Goal: Task Accomplishment & Management: Manage account settings

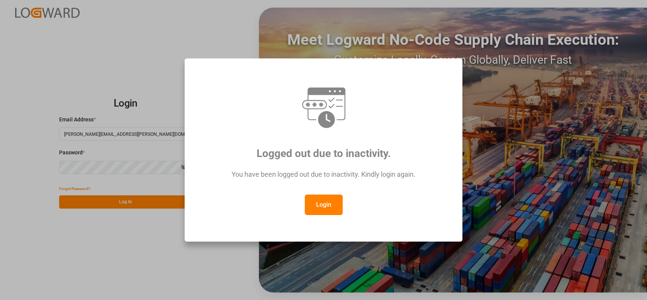
click at [329, 208] on button "Login" at bounding box center [324, 205] width 38 height 20
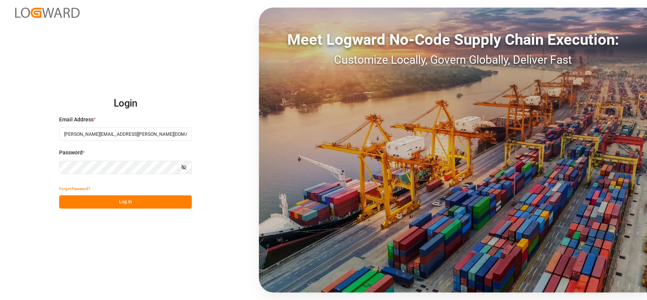
click at [153, 202] on button "Log In" at bounding box center [125, 201] width 133 height 13
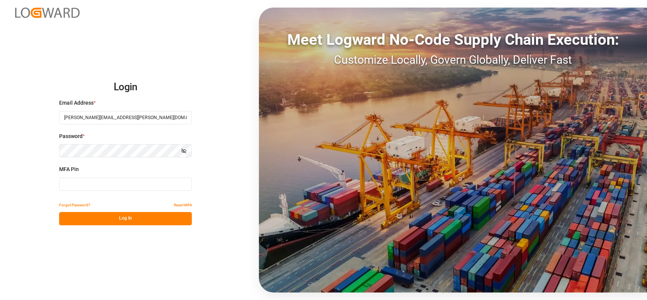
click at [140, 177] on input at bounding box center [125, 183] width 133 height 13
type input "778451"
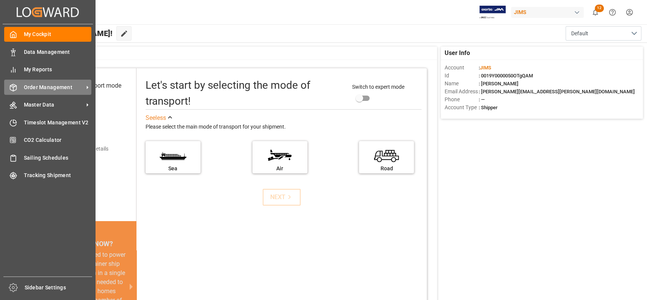
click at [35, 85] on span "Order Management" at bounding box center [54, 87] width 60 height 8
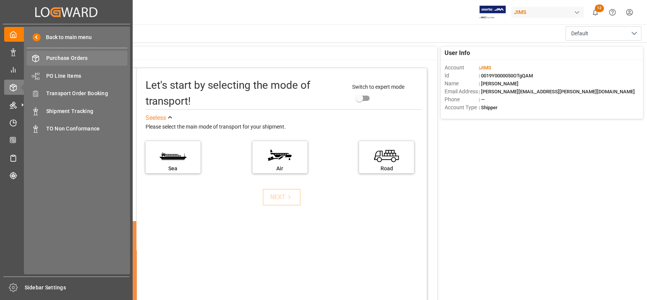
click at [70, 54] on span "Purchase Orders" at bounding box center [87, 58] width 82 height 8
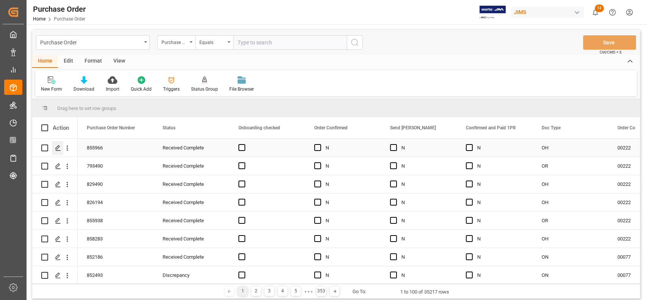
click at [56, 146] on icon "Press SPACE to select this row." at bounding box center [58, 148] width 6 height 6
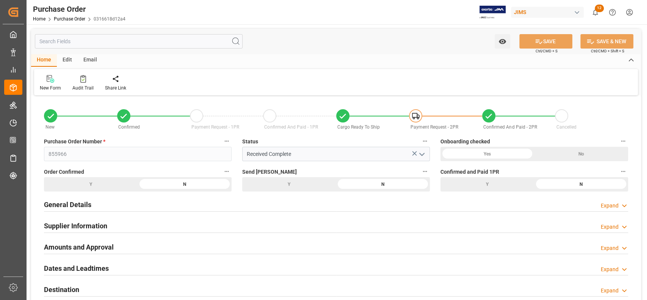
click at [422, 154] on icon "open menu" at bounding box center [421, 154] width 9 height 9
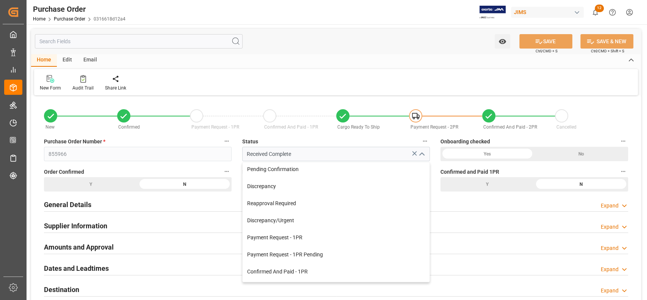
scroll to position [55, 0]
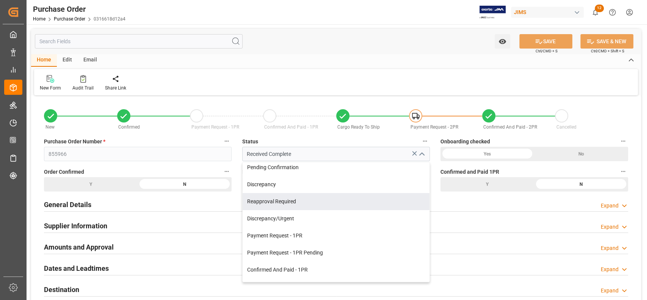
click at [426, 57] on div "Home Edit Email" at bounding box center [336, 60] width 610 height 13
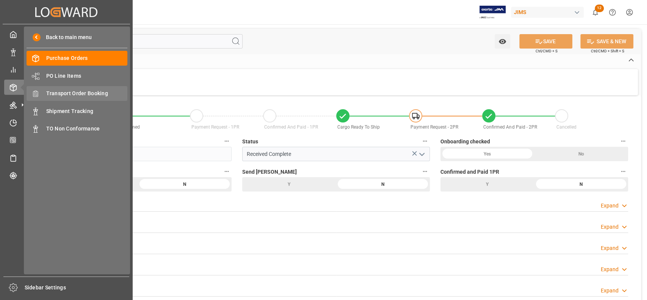
click at [70, 94] on span "Transport Order Booking" at bounding box center [87, 93] width 82 height 8
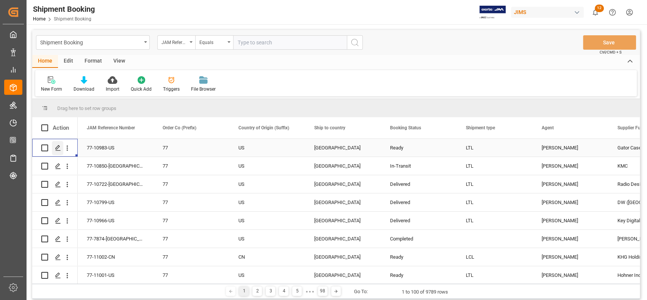
click at [56, 148] on icon "Press SPACE to select this row." at bounding box center [58, 148] width 6 height 6
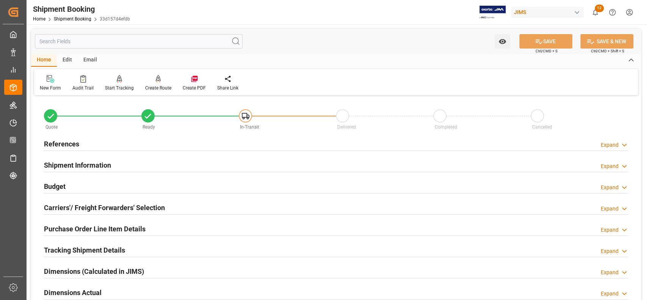
click at [614, 106] on div "Quote Ready In-Transit Delivered Completed Cancelled" at bounding box center [336, 117] width 584 height 27
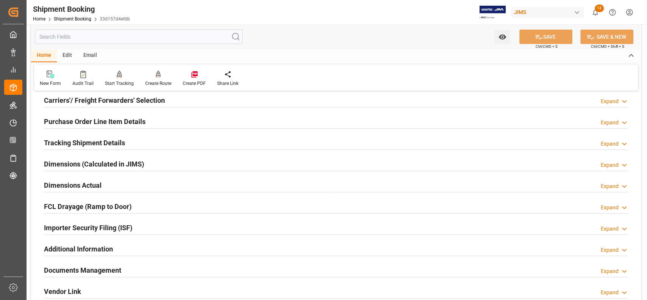
scroll to position [121, 0]
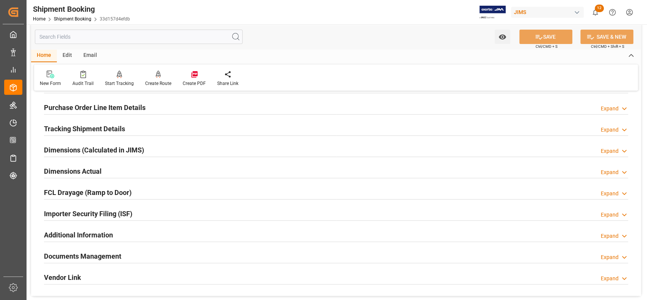
click at [625, 258] on icon at bounding box center [625, 257] width 8 height 8
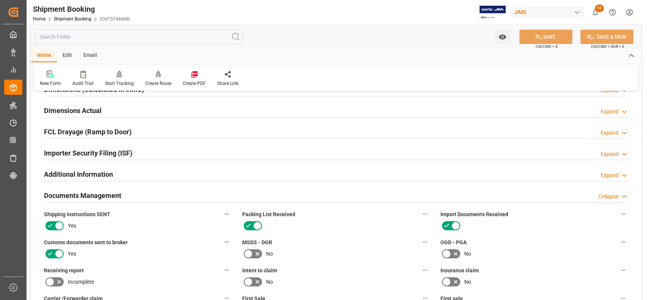
scroll to position [202, 0]
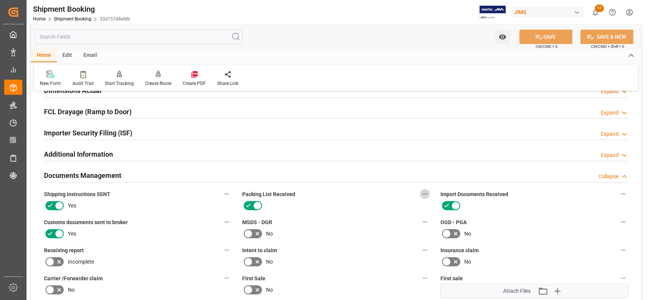
click at [422, 195] on icon "button" at bounding box center [425, 194] width 6 height 6
click at [442, 193] on li "Audits" at bounding box center [439, 193] width 39 height 13
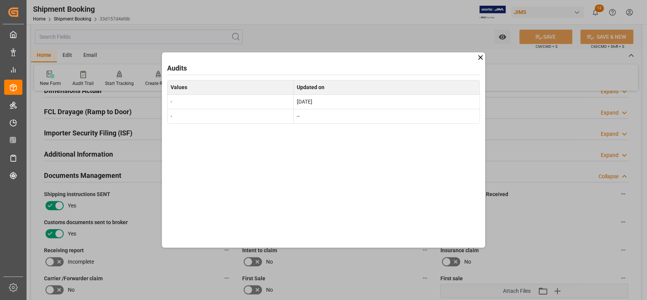
click at [483, 59] on icon at bounding box center [481, 57] width 8 height 8
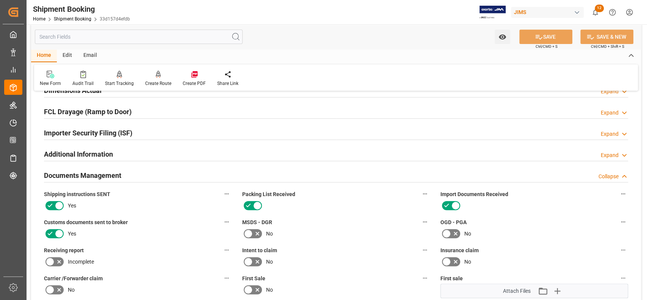
click at [567, 214] on div "OGD - PGA No" at bounding box center [534, 228] width 198 height 28
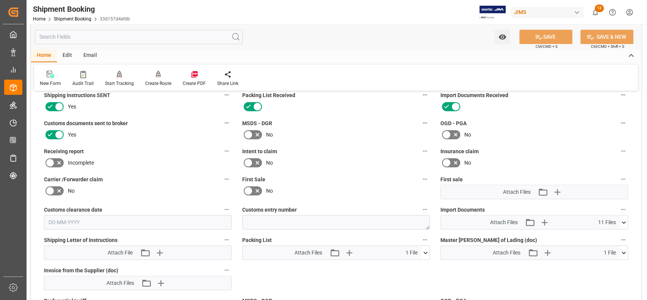
scroll to position [303, 0]
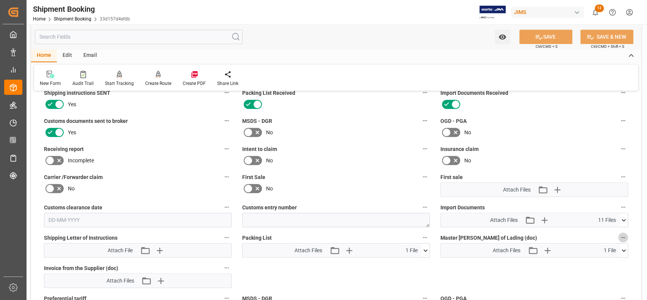
click at [621, 236] on icon "button" at bounding box center [623, 237] width 6 height 6
click at [621, 236] on li "Audits" at bounding box center [622, 236] width 39 height 13
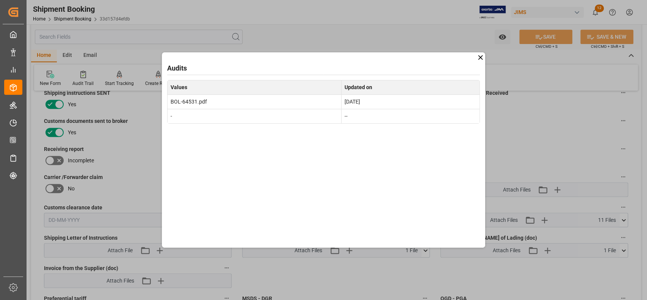
click at [480, 58] on icon at bounding box center [481, 57] width 5 height 5
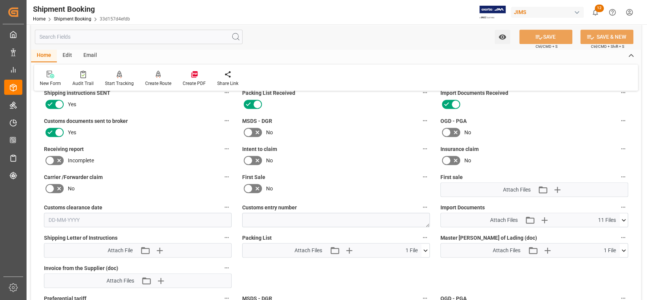
click at [568, 147] on label "Insurance claim" at bounding box center [535, 149] width 188 height 11
click at [618, 147] on button "Insurance claim" at bounding box center [623, 149] width 10 height 10
click at [546, 279] on div at bounding box center [323, 150] width 647 height 300
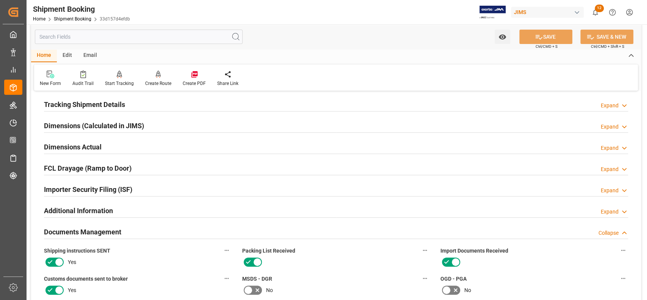
scroll to position [162, 0]
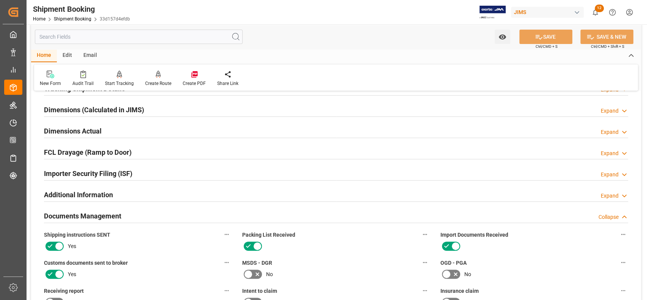
click at [610, 175] on div "Expand" at bounding box center [610, 175] width 18 height 8
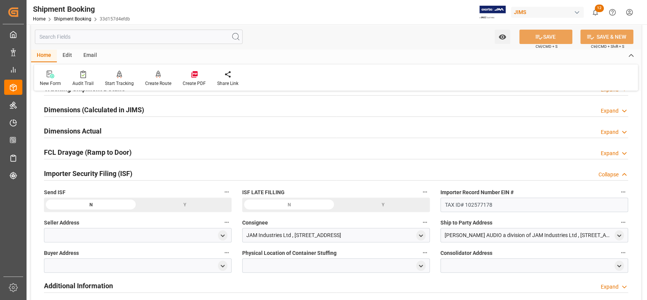
click at [610, 175] on div "Collapse" at bounding box center [609, 175] width 20 height 8
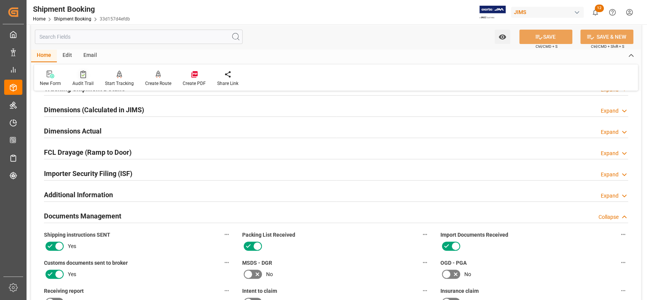
click at [82, 76] on icon at bounding box center [83, 75] width 6 height 8
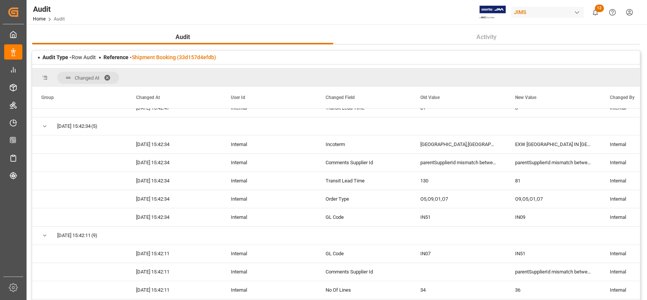
scroll to position [780, 0]
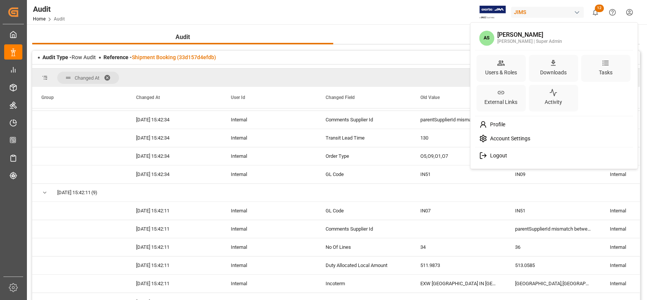
click at [634, 13] on html "Created by potrace 1.15, written by [PERSON_NAME] [DATE]-[DATE] Created by potr…" at bounding box center [323, 150] width 647 height 300
click at [498, 71] on div "Users & Roles" at bounding box center [501, 72] width 35 height 11
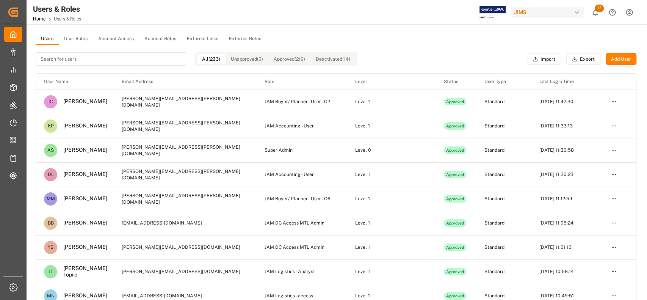
click at [581, 59] on button "Export" at bounding box center [584, 59] width 34 height 12
click at [67, 62] on input at bounding box center [112, 58] width 152 height 13
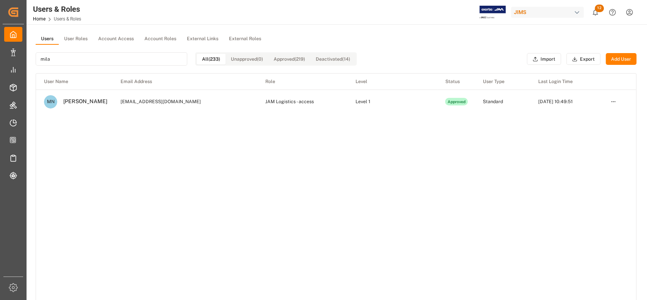
type input "mila"
click at [611, 102] on html "Created by potrace 1.15, written by [PERSON_NAME] [DATE]-[DATE] Created by potr…" at bounding box center [323, 150] width 647 height 300
click at [601, 116] on div "Edit" at bounding box center [596, 115] width 39 height 11
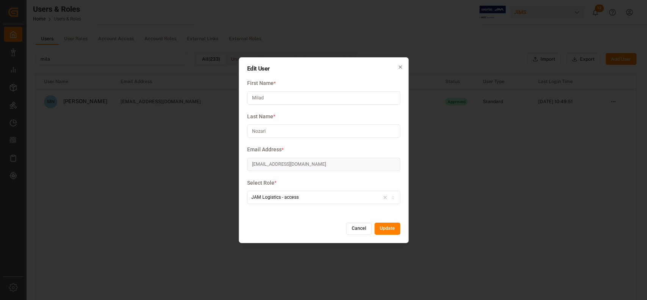
click at [376, 197] on div "JAM Logistics - access" at bounding box center [324, 197] width 150 height 7
type input "[PERSON_NAME]"
click at [316, 224] on div "JAM Logistics - Analyst" at bounding box center [295, 226] width 95 height 11
click at [381, 224] on button "Update" at bounding box center [388, 229] width 26 height 12
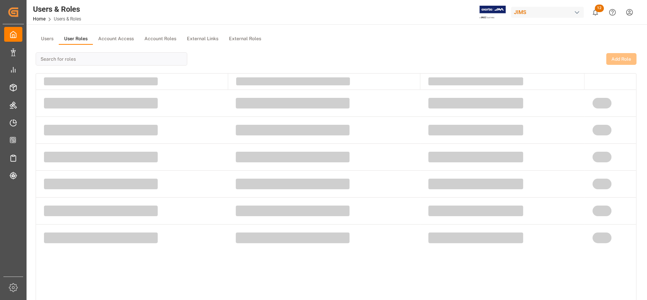
click at [73, 41] on button "User Roles" at bounding box center [76, 38] width 34 height 11
